Goal: Task Accomplishment & Management: Complete application form

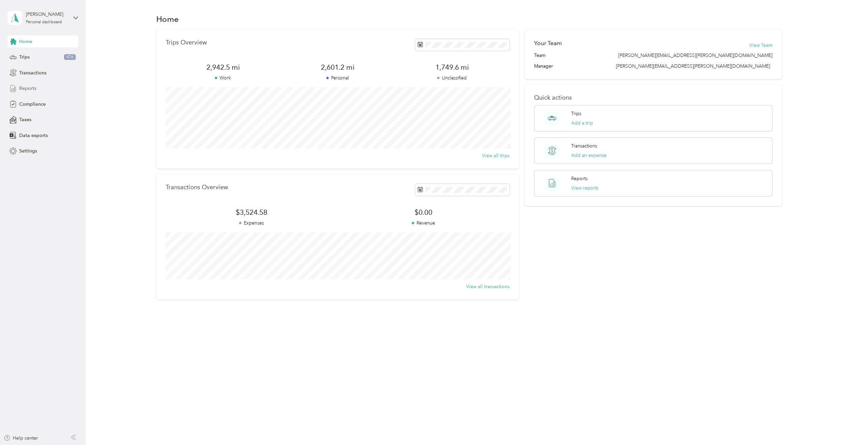
click at [40, 87] on div "Reports" at bounding box center [42, 88] width 71 height 12
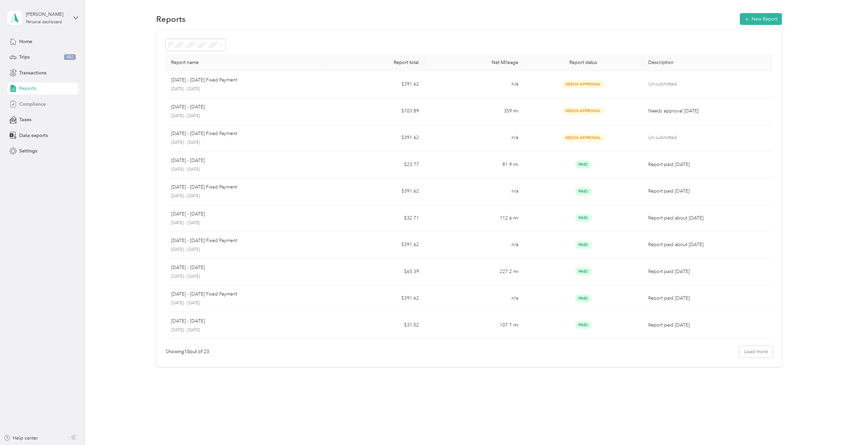
click at [35, 104] on span "Compliance" at bounding box center [32, 104] width 27 height 7
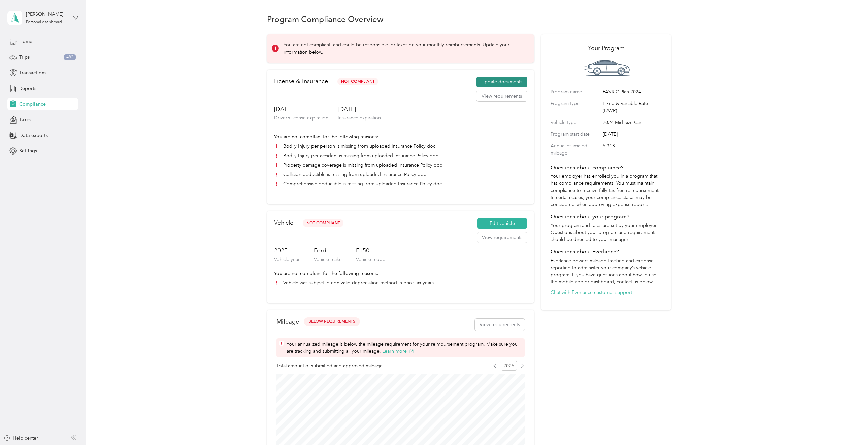
click at [500, 81] on button "Update documents" at bounding box center [501, 82] width 50 height 11
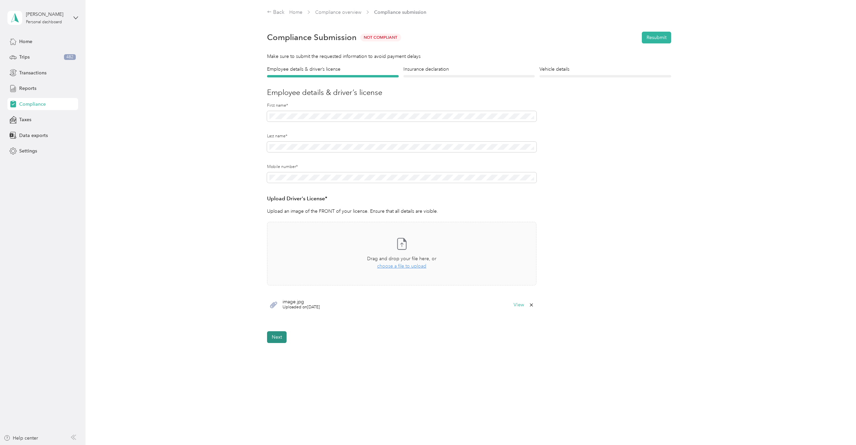
click at [279, 336] on button "Next" at bounding box center [277, 337] width 20 height 12
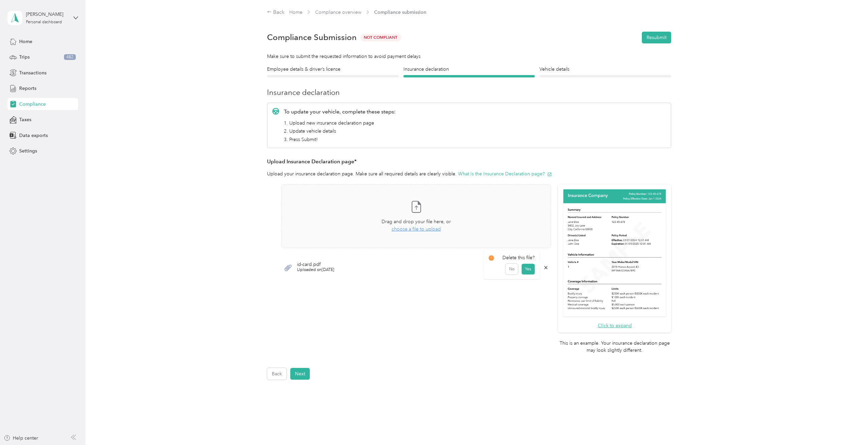
click at [545, 268] on icon at bounding box center [545, 267] width 5 height 5
click at [525, 273] on button "Yes" at bounding box center [527, 272] width 13 height 11
click at [416, 233] on div "Take a photo or choose a photo from your library Drag and drop your file here, …" at bounding box center [416, 216] width 258 height 52
click at [305, 372] on button "Next" at bounding box center [300, 374] width 20 height 12
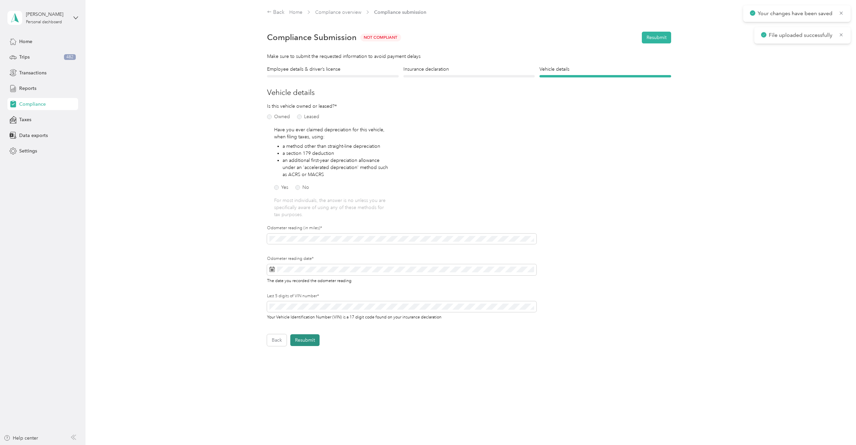
click at [311, 341] on button "Resubmit" at bounding box center [304, 340] width 29 height 12
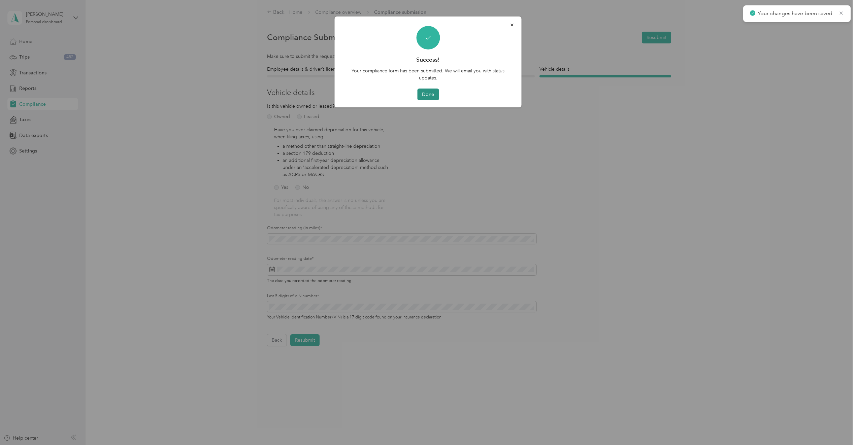
click at [425, 95] on button "Done" at bounding box center [428, 95] width 22 height 12
